Goal: Task Accomplishment & Management: Manage account settings

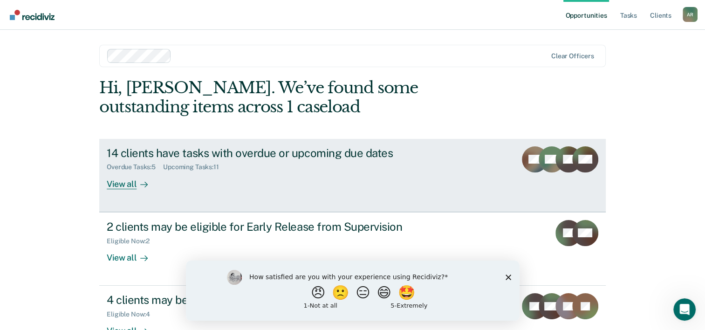
click at [307, 210] on link "14 clients have tasks with overdue or upcoming due dates Overdue Tasks : 5 Upco…" at bounding box center [352, 175] width 507 height 73
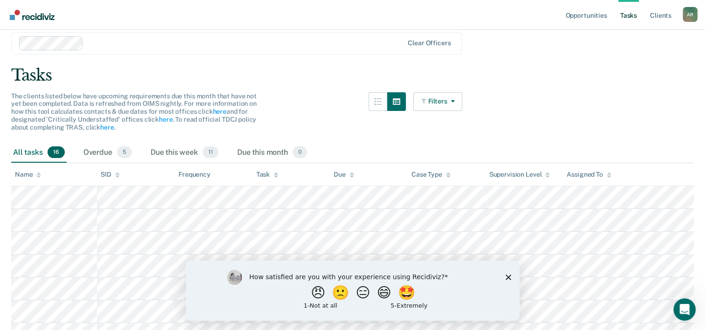
scroll to position [140, 0]
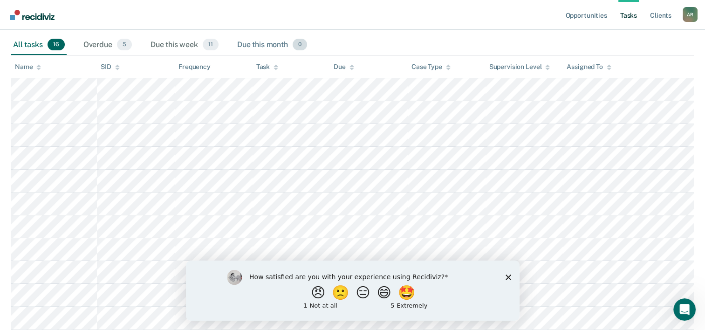
click at [260, 40] on div "Due this month 0" at bounding box center [272, 45] width 74 height 21
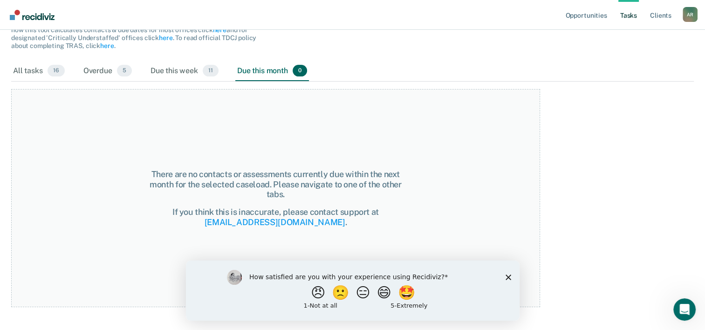
scroll to position [113, 0]
click at [189, 71] on div "Due this week 11" at bounding box center [185, 72] width 72 height 21
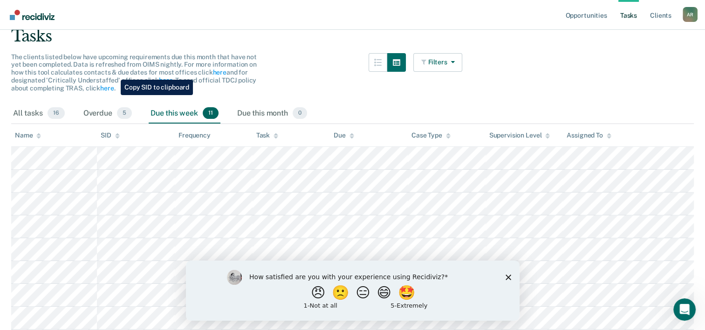
scroll to position [67, 0]
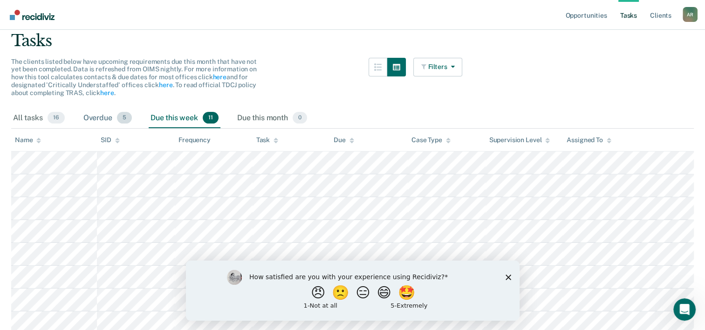
click at [110, 119] on div "Overdue 5" at bounding box center [108, 118] width 52 height 21
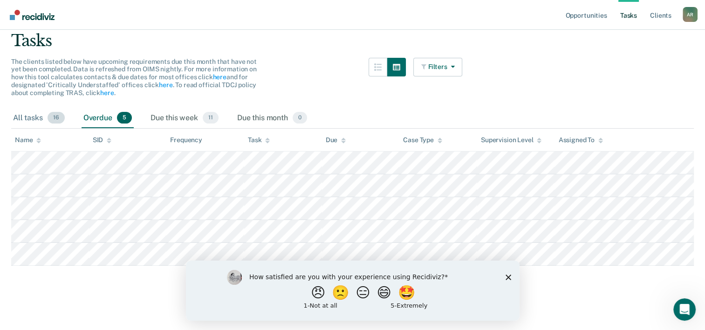
click at [57, 116] on span "16" at bounding box center [56, 118] width 17 height 12
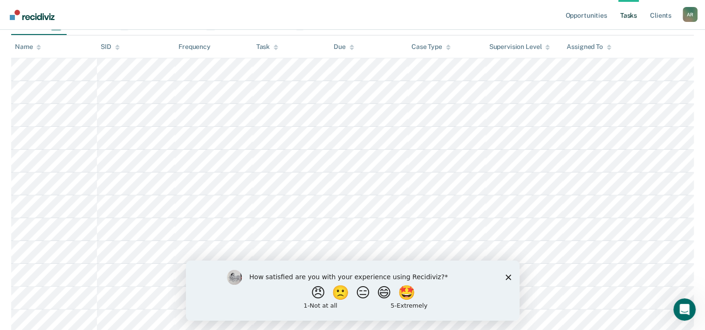
scroll to position [0, 0]
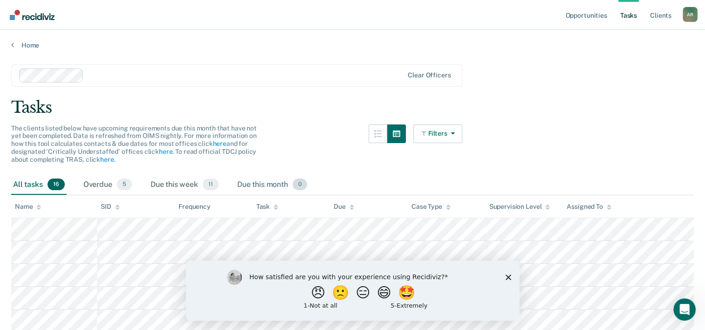
click at [258, 187] on div "Due this month 0" at bounding box center [272, 185] width 74 height 21
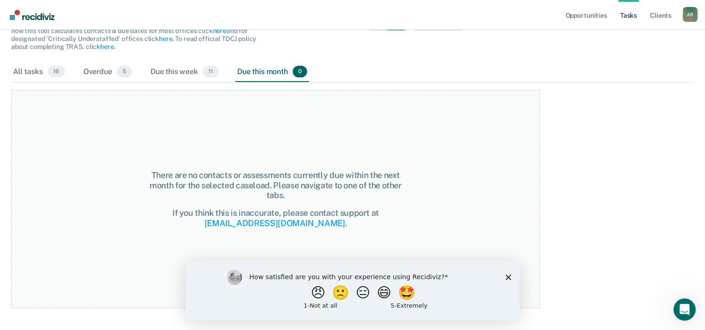
scroll to position [113, 0]
click at [510, 276] on icon "Close survey" at bounding box center [508, 277] width 6 height 6
